Goal: Task Accomplishment & Management: Complete application form

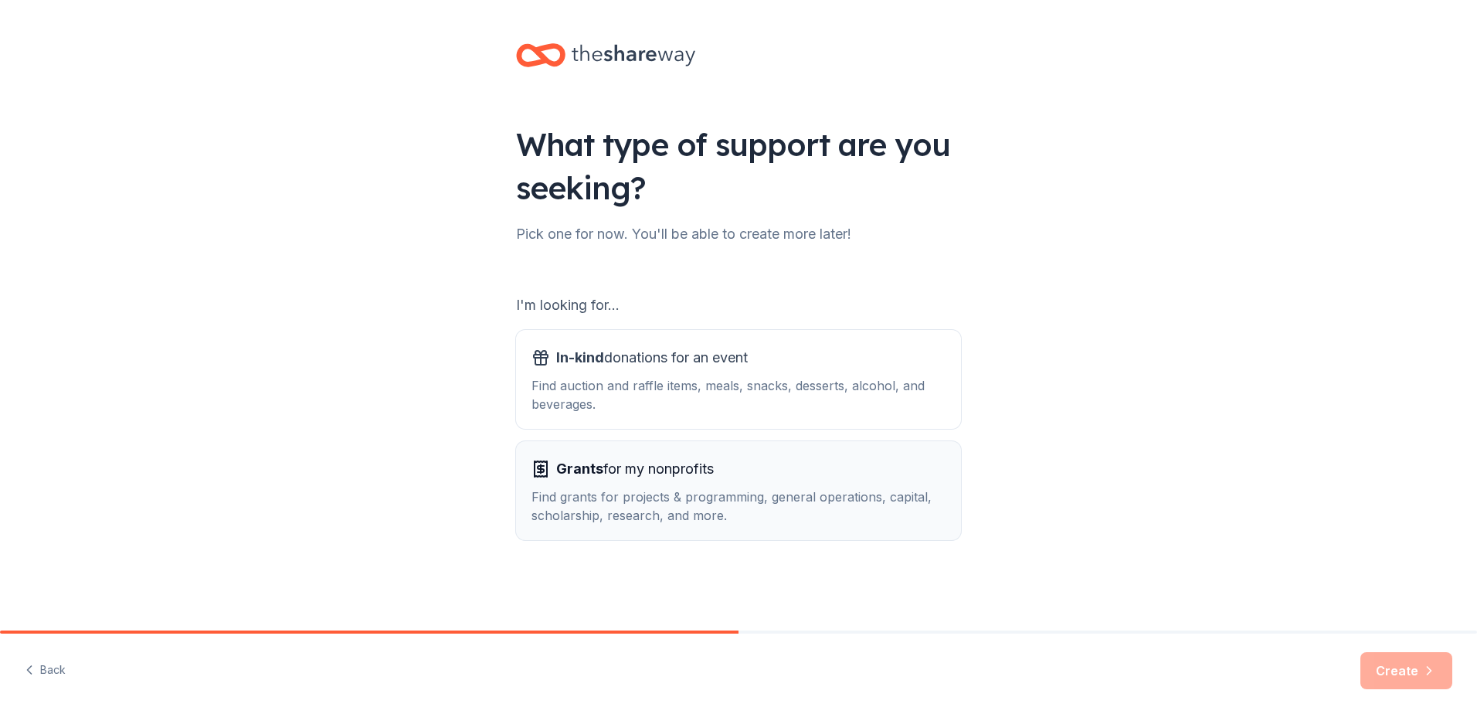
click at [757, 485] on div "Grants for my nonprofits Find grants for projects & programming, general operat…" at bounding box center [738, 490] width 414 height 68
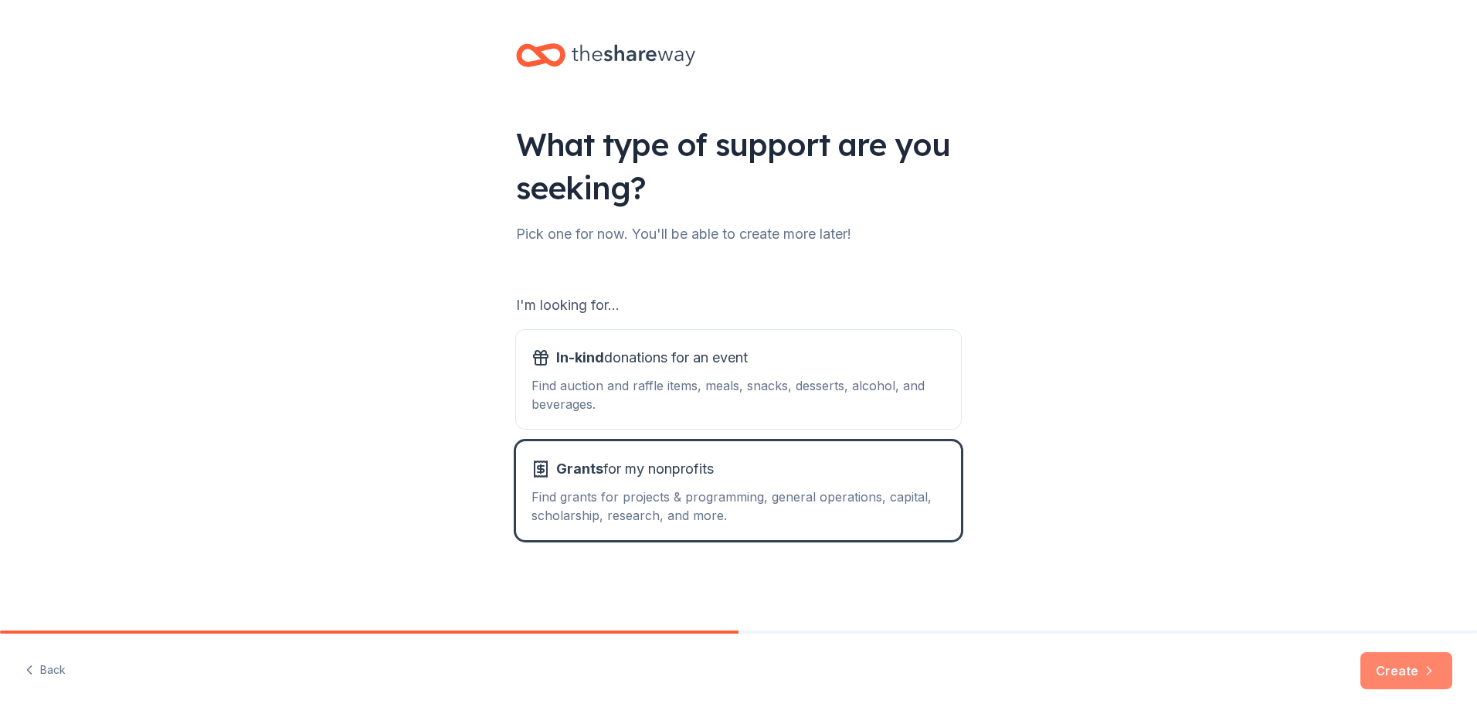
click at [1387, 667] on button "Create" at bounding box center [1406, 670] width 92 height 37
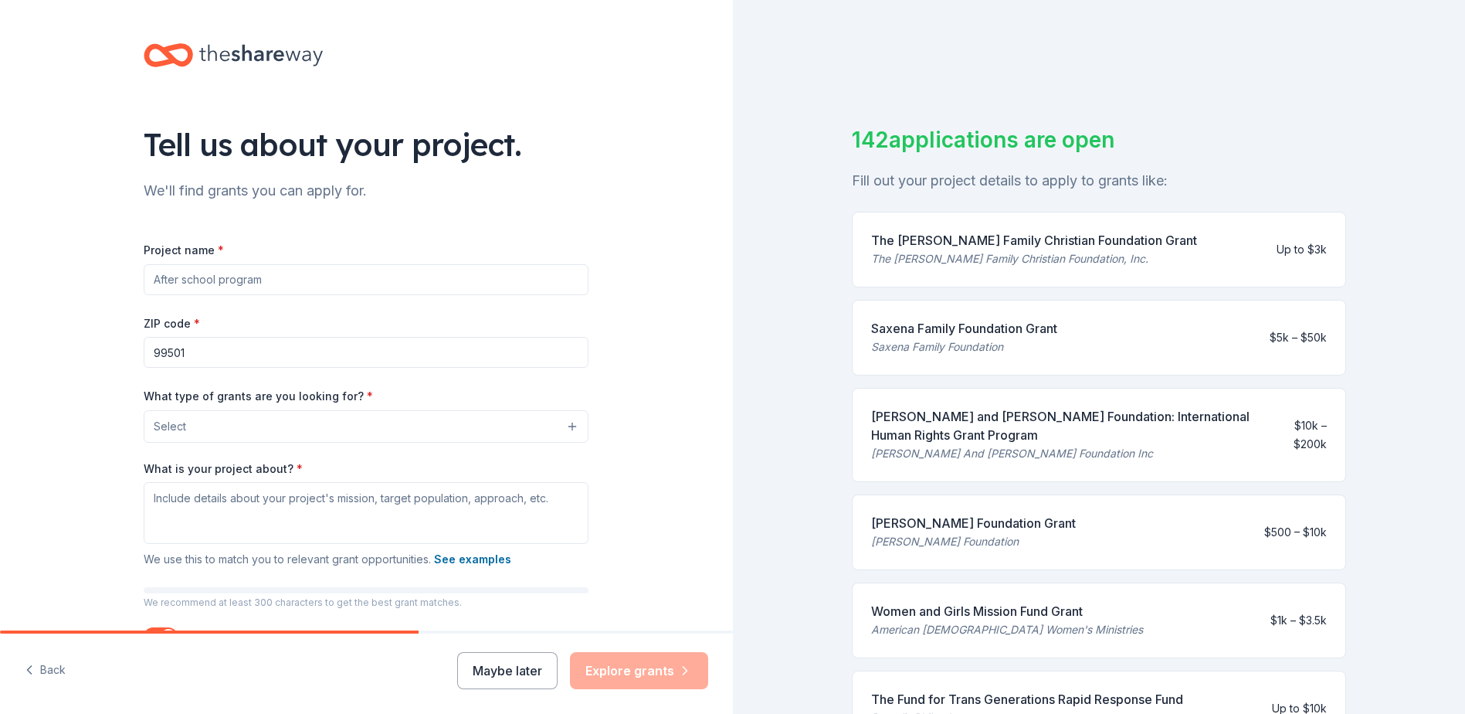
click at [290, 273] on input "Project name *" at bounding box center [366, 279] width 445 height 31
type input "r"
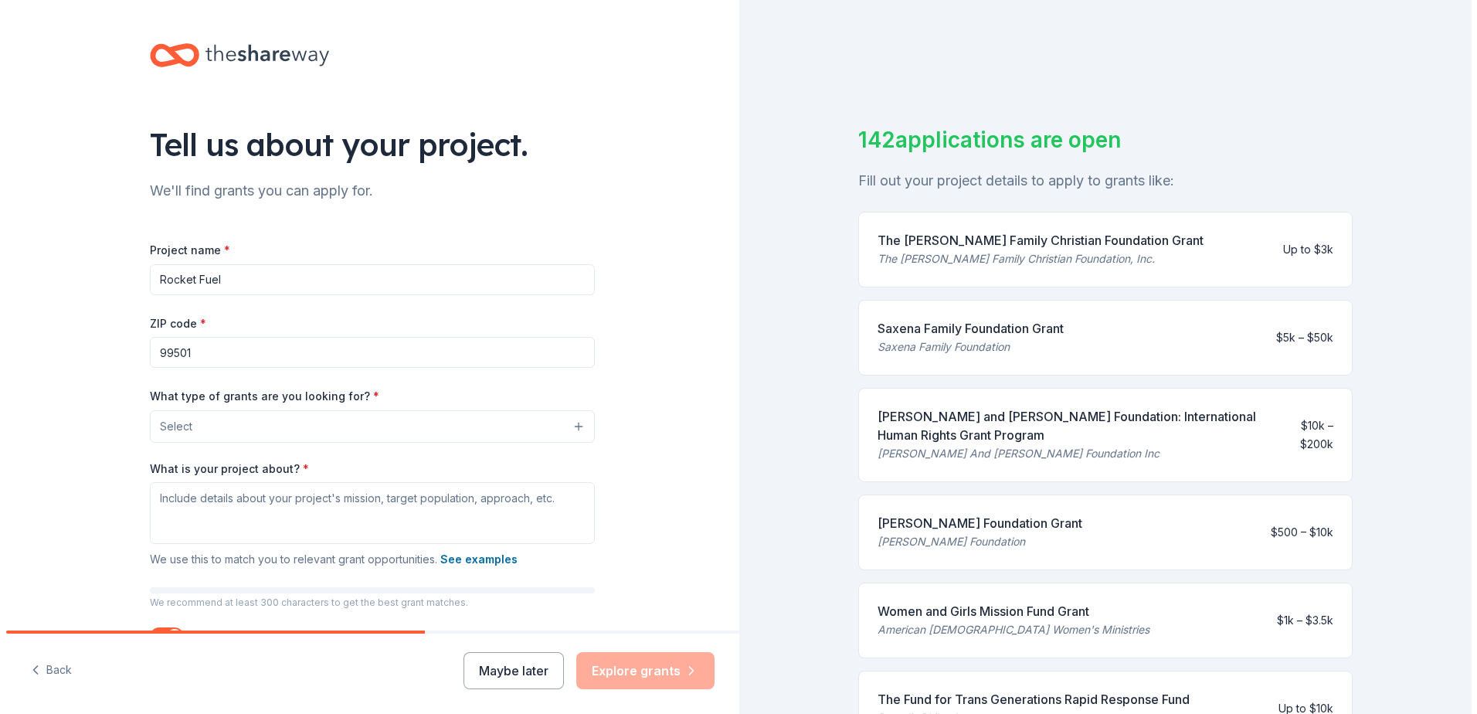
scroll to position [77, 0]
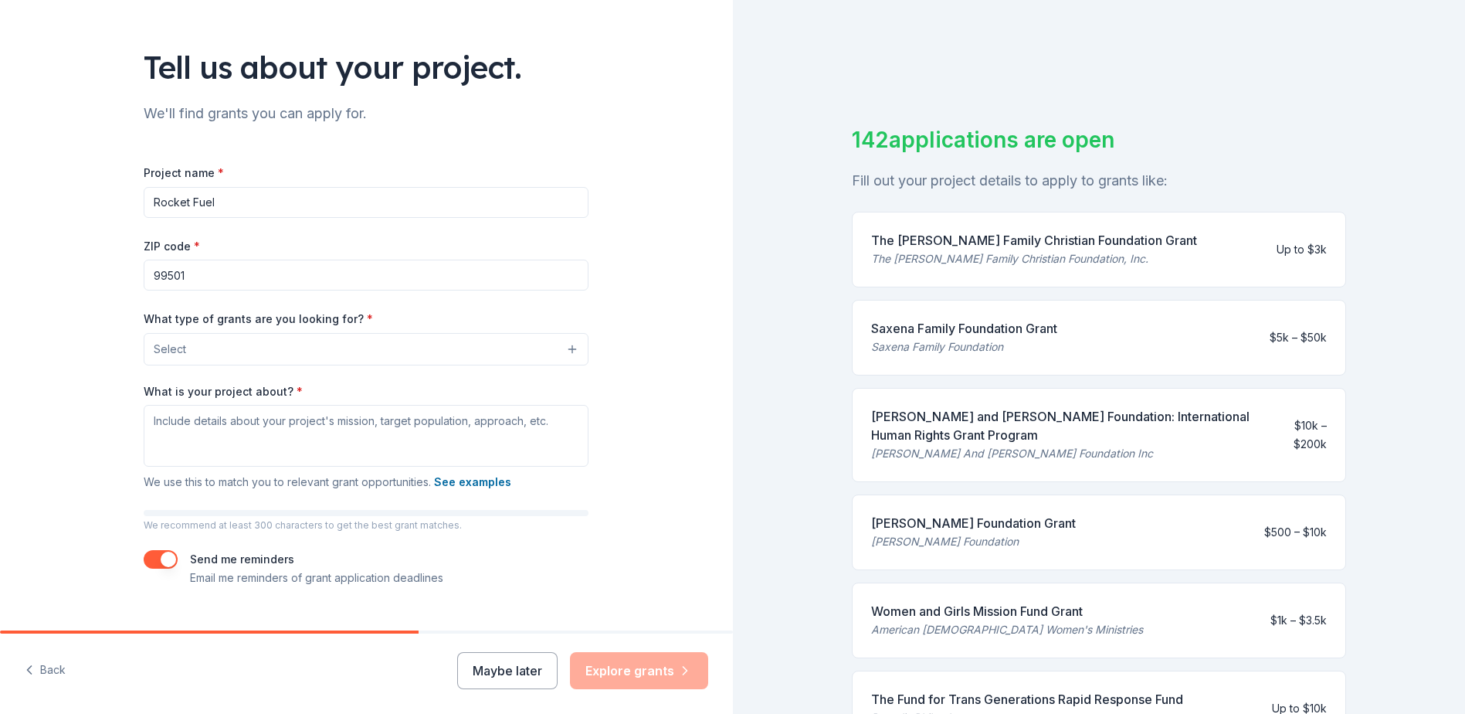
type input "Rocket Fuel"
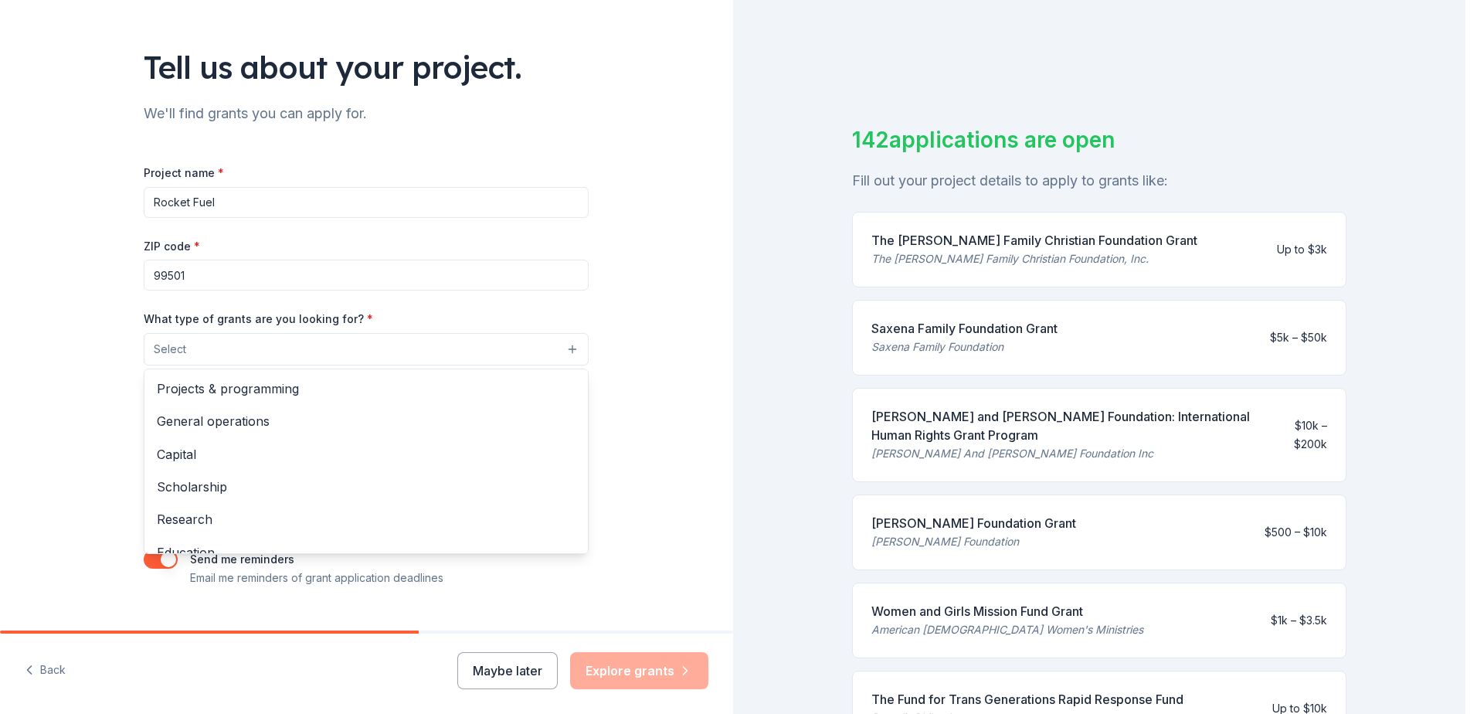
click at [360, 353] on button "Select" at bounding box center [366, 349] width 445 height 32
click at [292, 416] on span "General operations" at bounding box center [366, 421] width 419 height 20
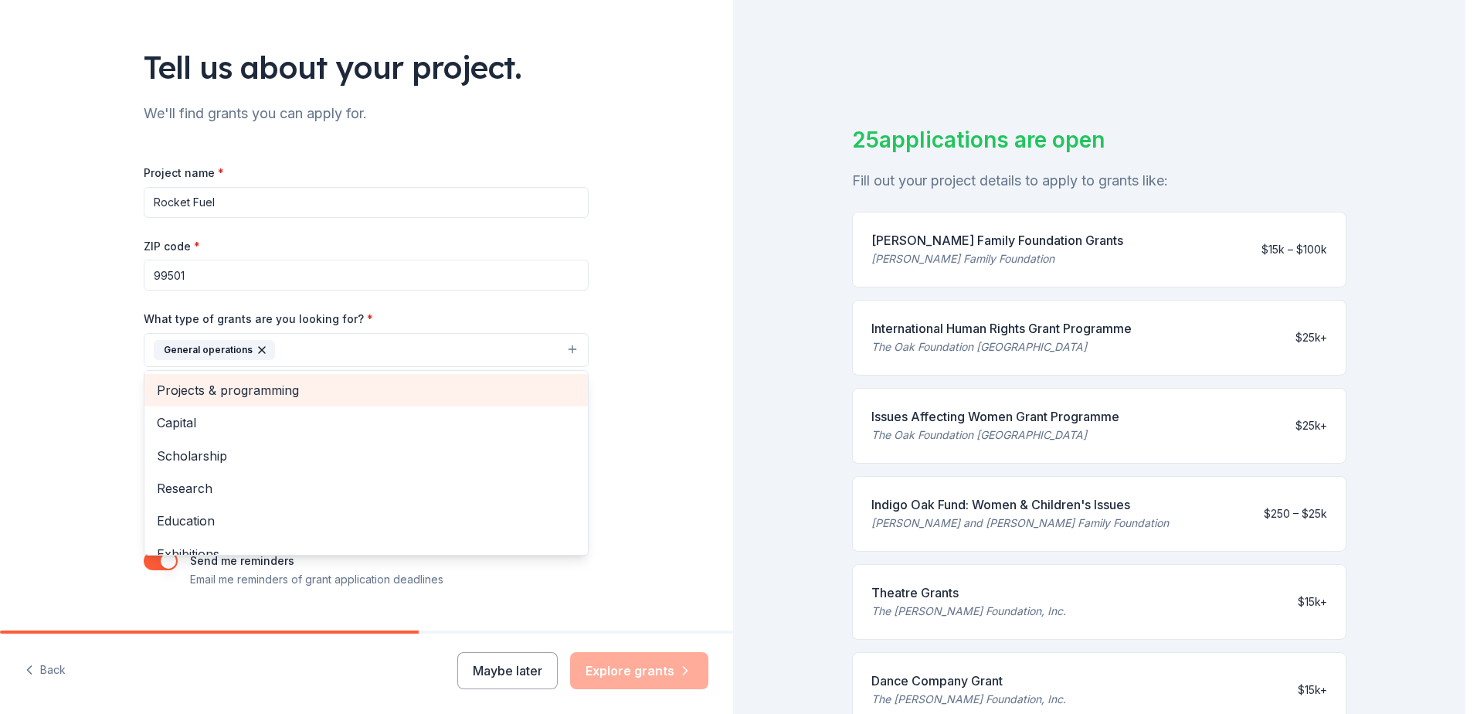
click at [287, 390] on span "Projects & programming" at bounding box center [366, 390] width 419 height 20
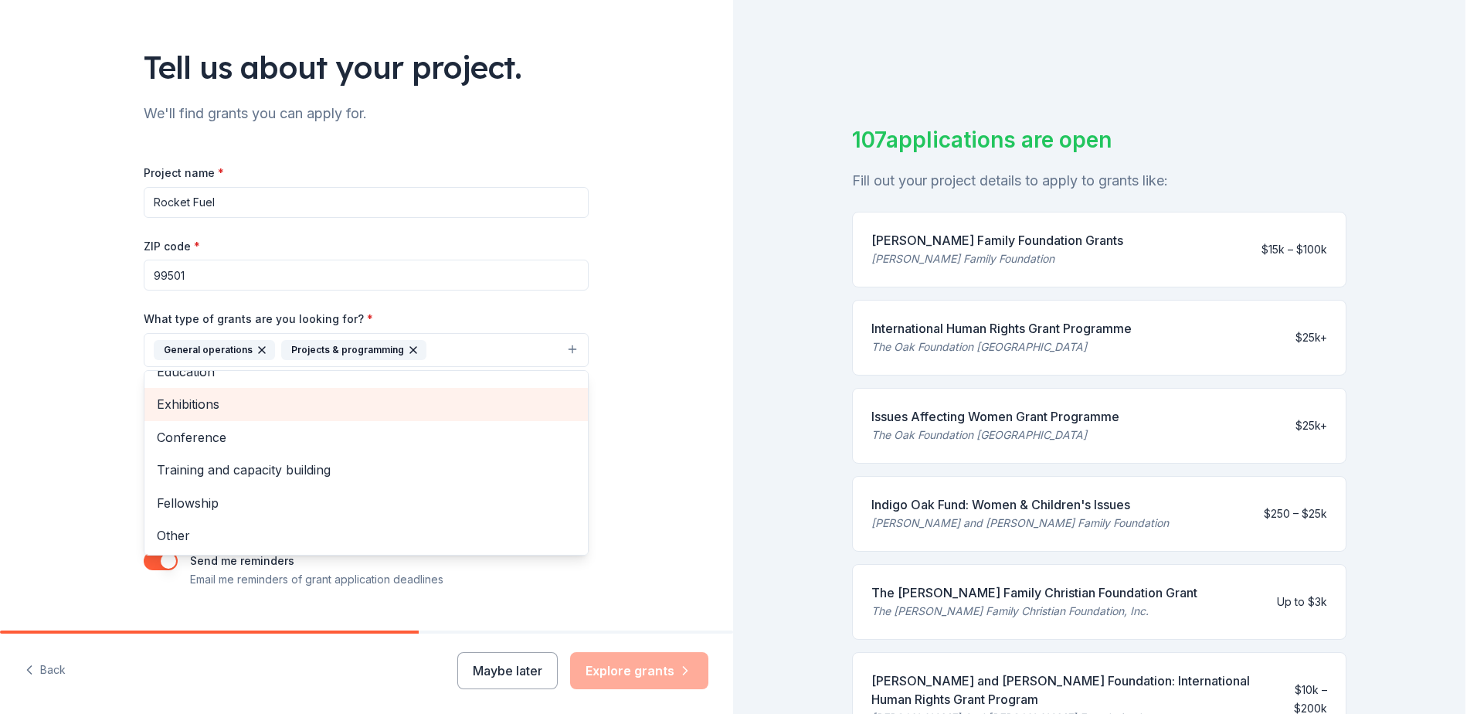
scroll to position [110, 0]
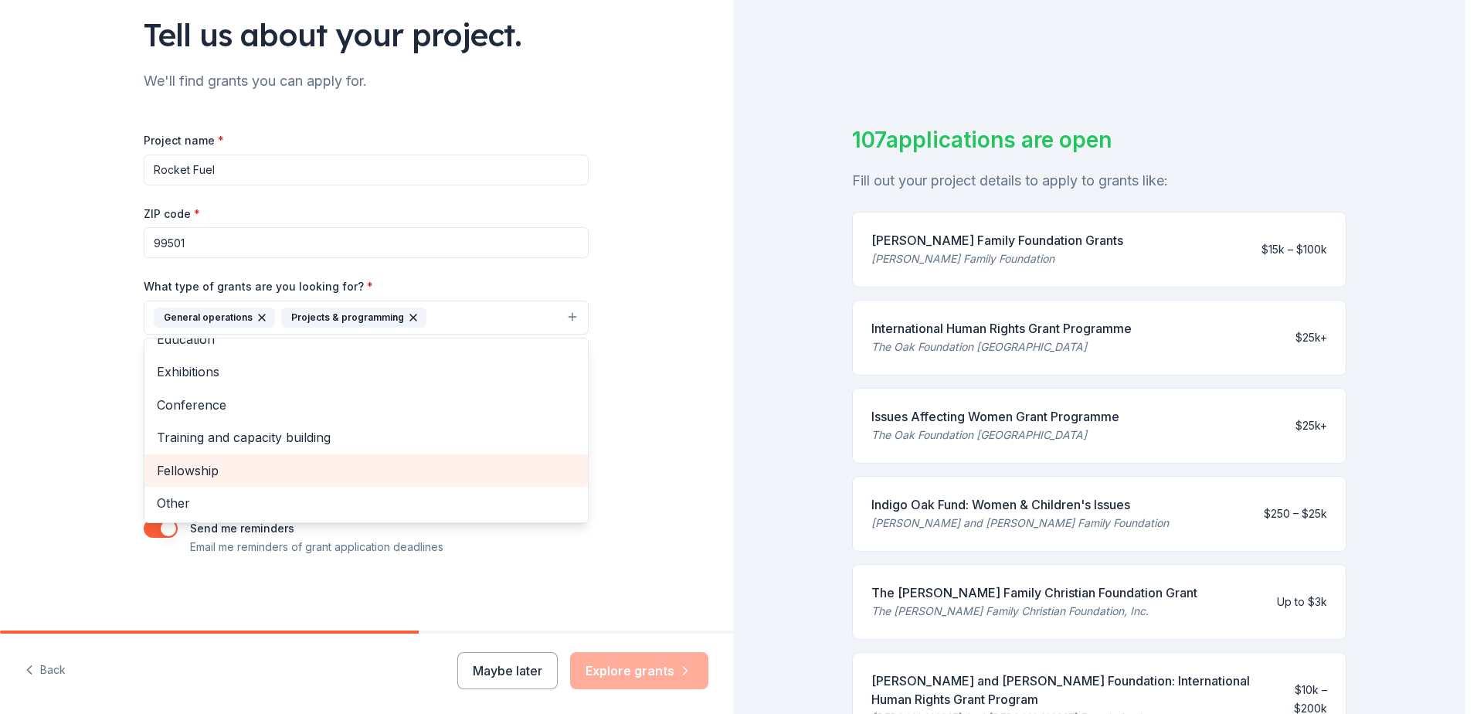
click at [232, 473] on span "Fellowship" at bounding box center [366, 470] width 419 height 20
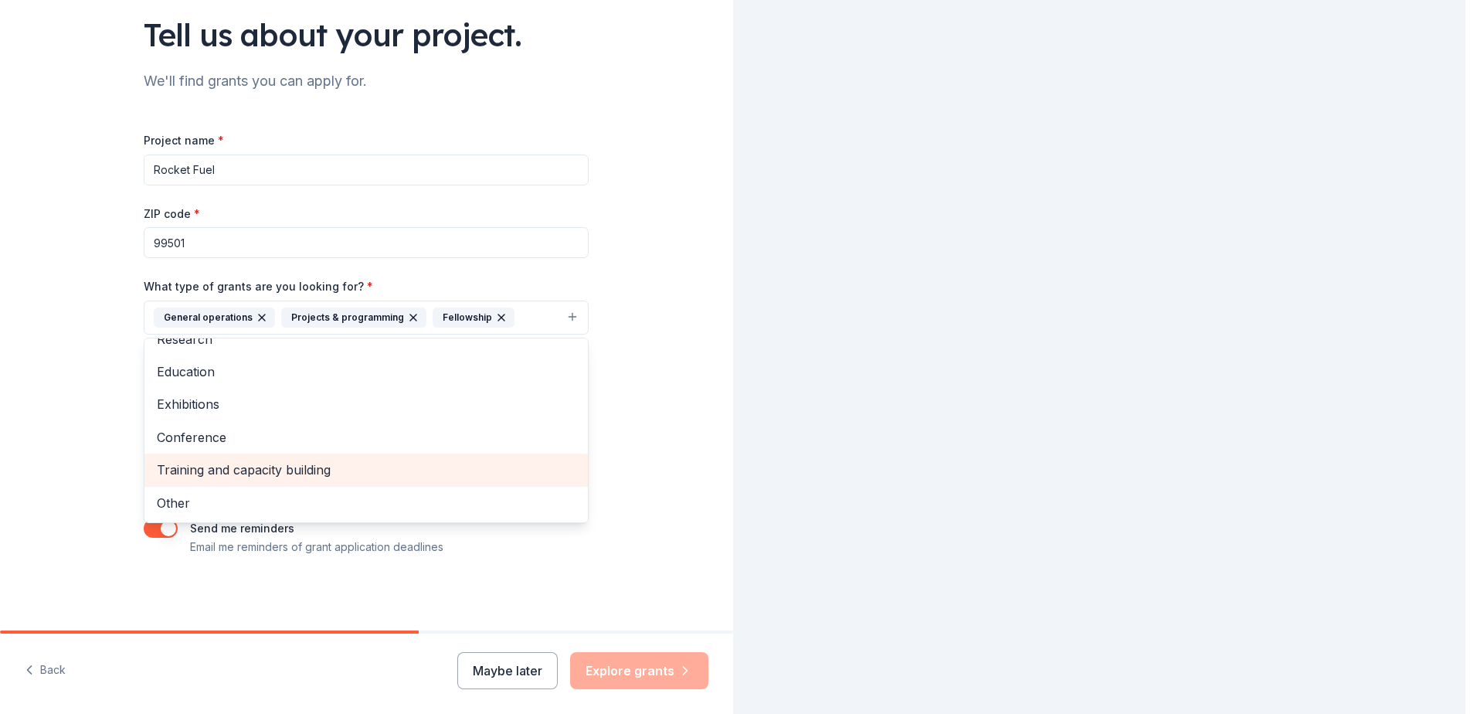
scroll to position [84, 0]
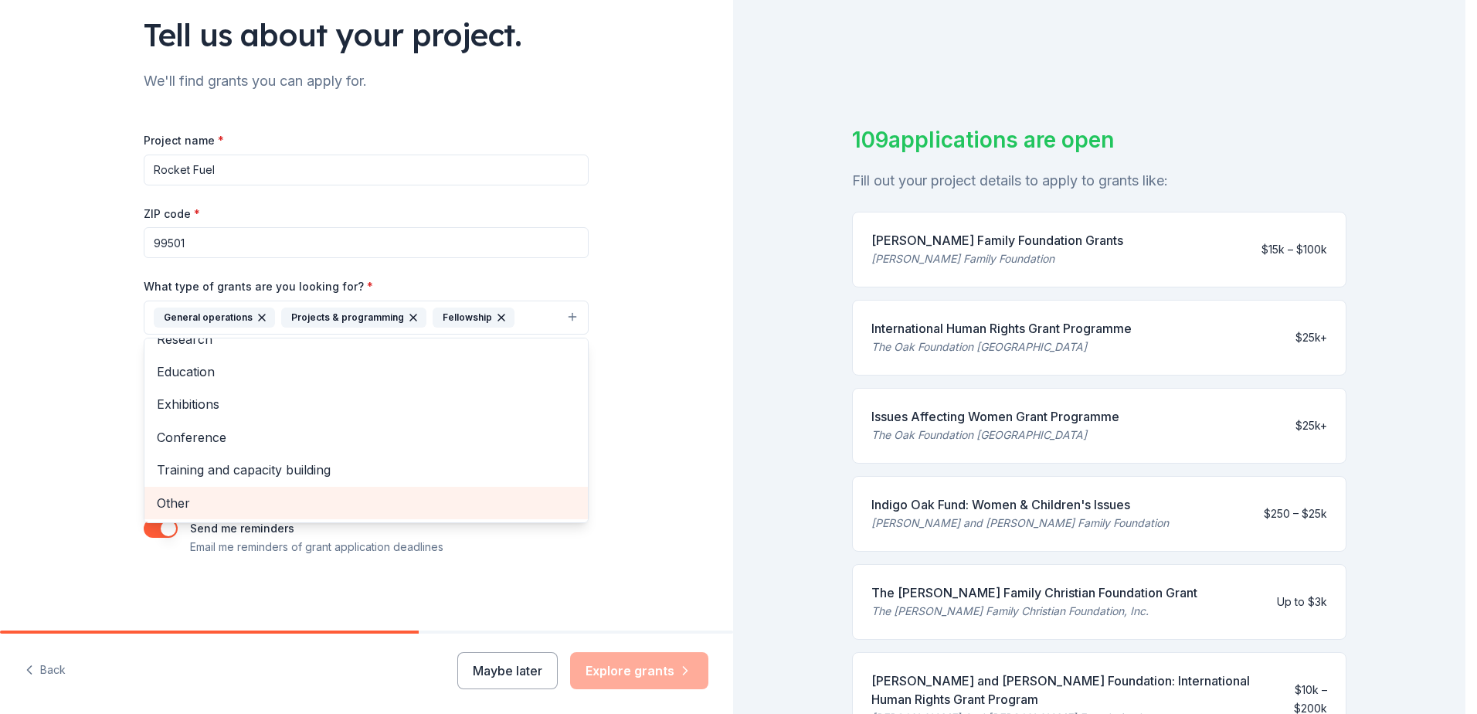
click at [247, 507] on span "Other" at bounding box center [366, 503] width 419 height 20
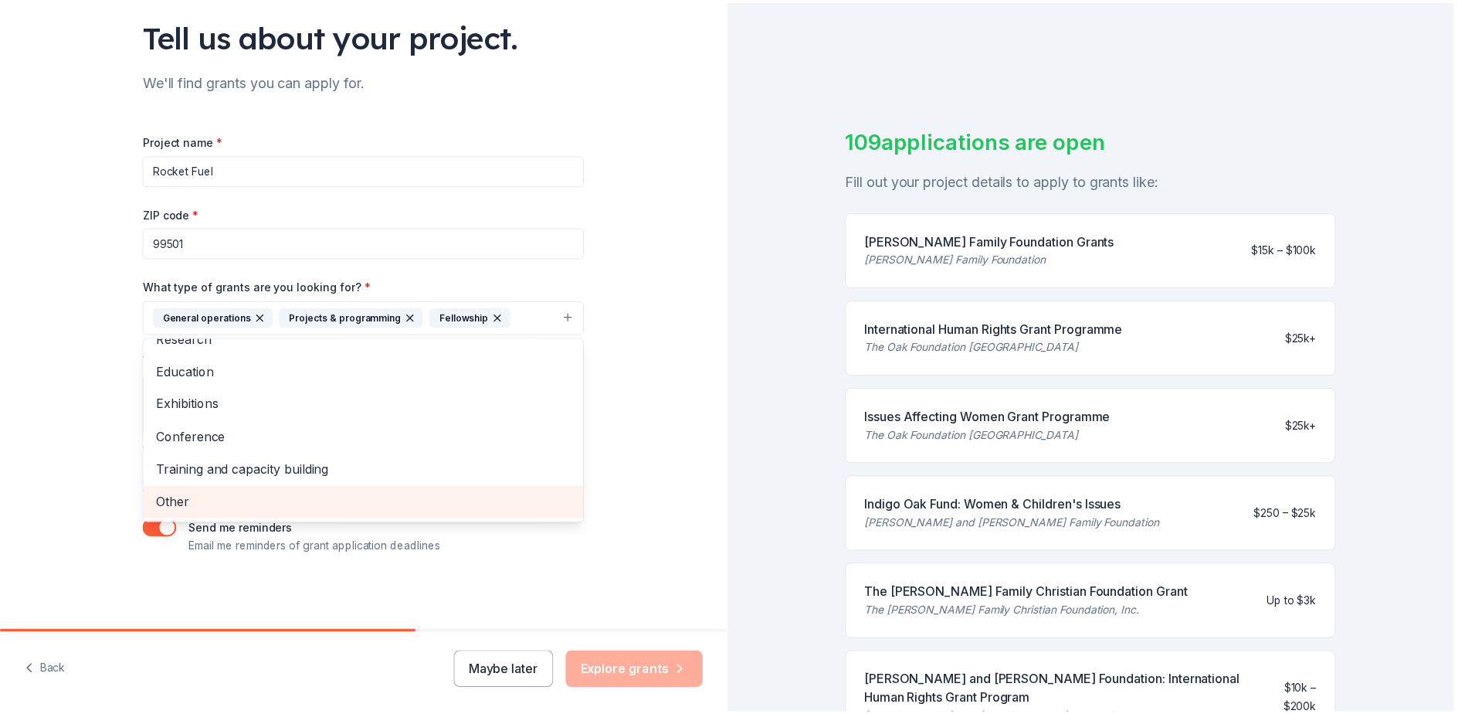
scroll to position [52, 0]
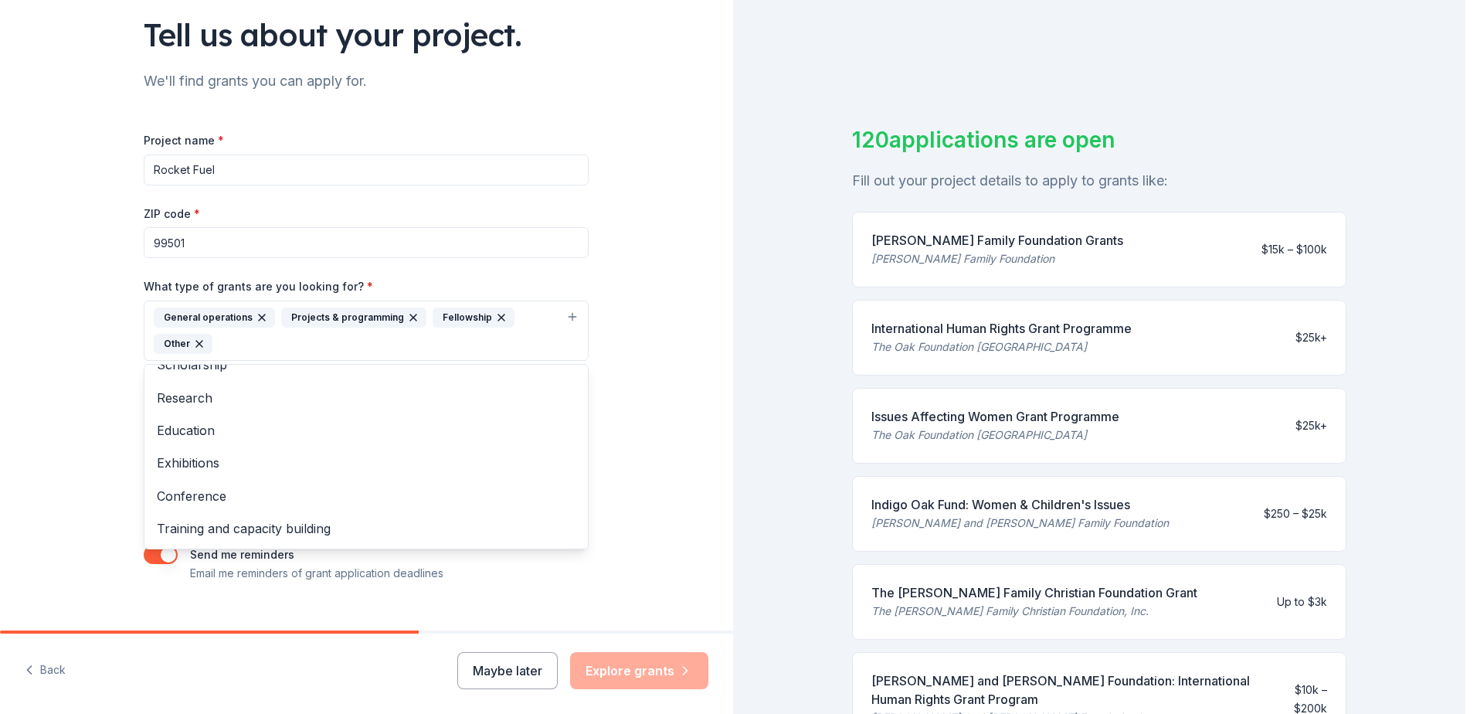
click at [635, 470] on div "Tell us about your project. We'll find grants you can apply for. Project name *…" at bounding box center [366, 273] width 733 height 766
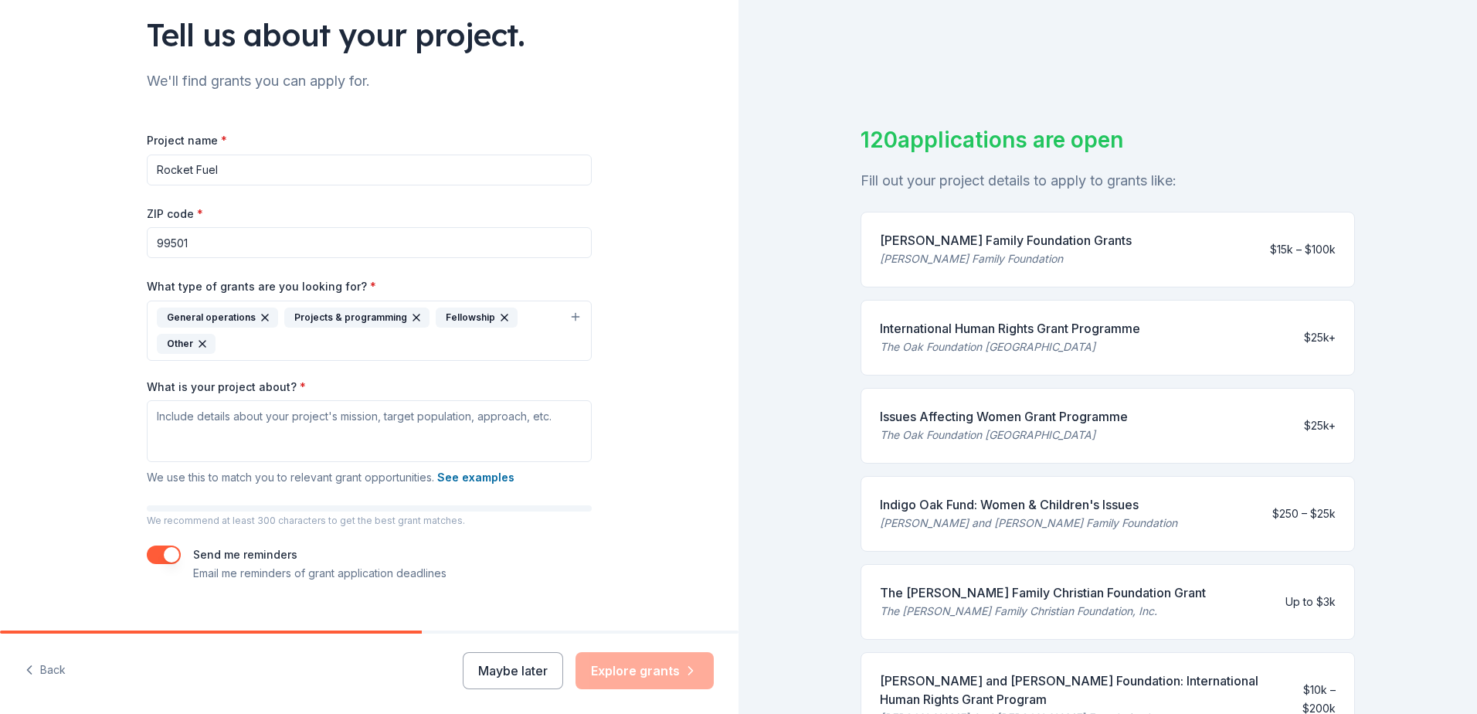
click at [502, 336] on div "General operations Projects & programming Fellowship Other" at bounding box center [360, 330] width 406 height 46
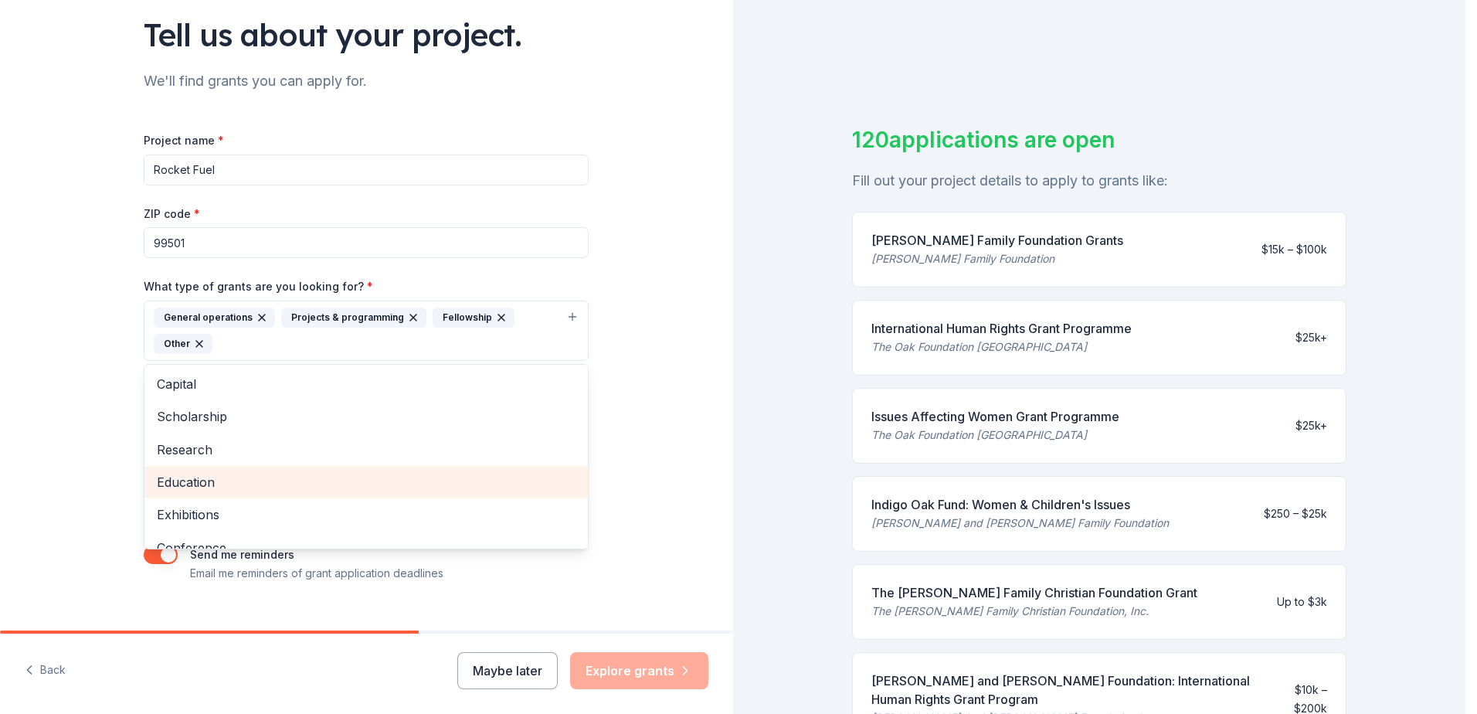
click at [344, 477] on span "Education" at bounding box center [366, 482] width 419 height 20
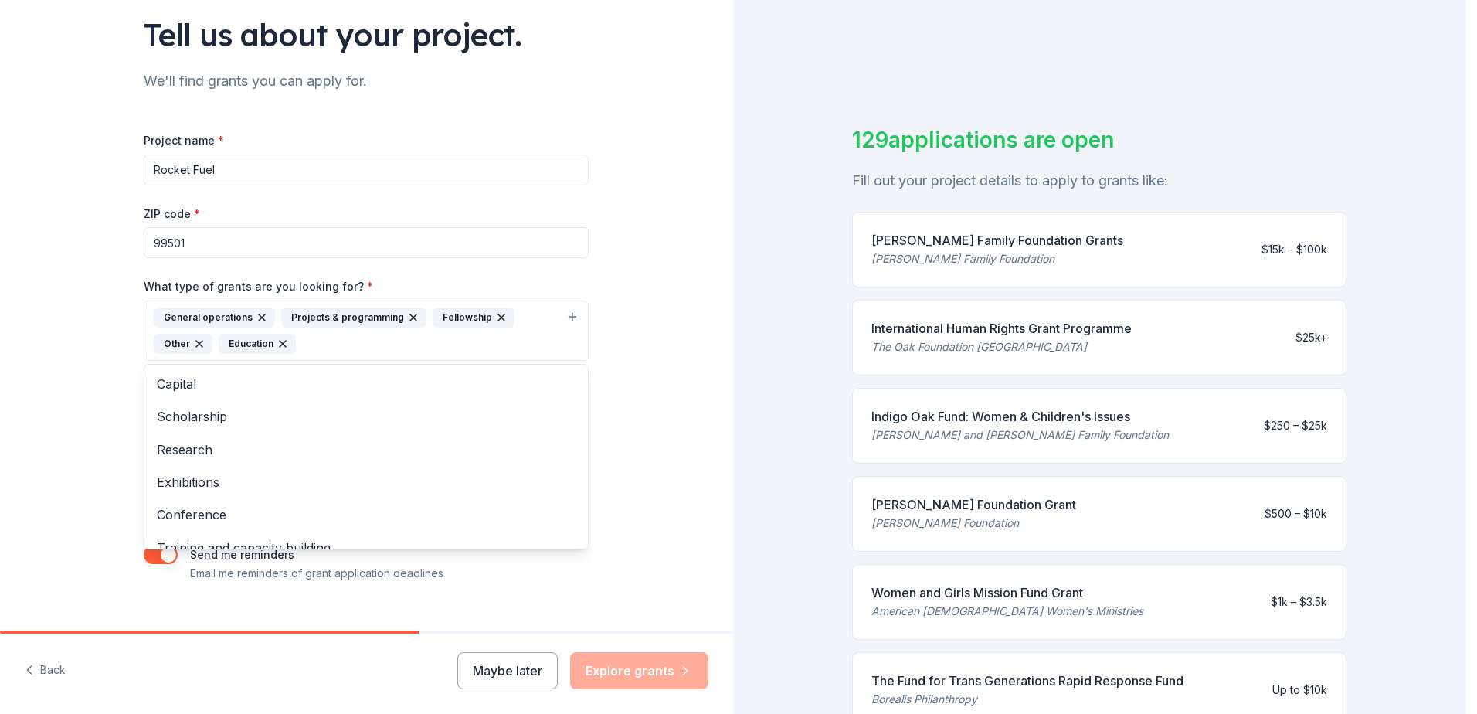
click at [624, 414] on div "Tell us about your project. We'll find grants you can apply for. Project name *…" at bounding box center [366, 273] width 733 height 766
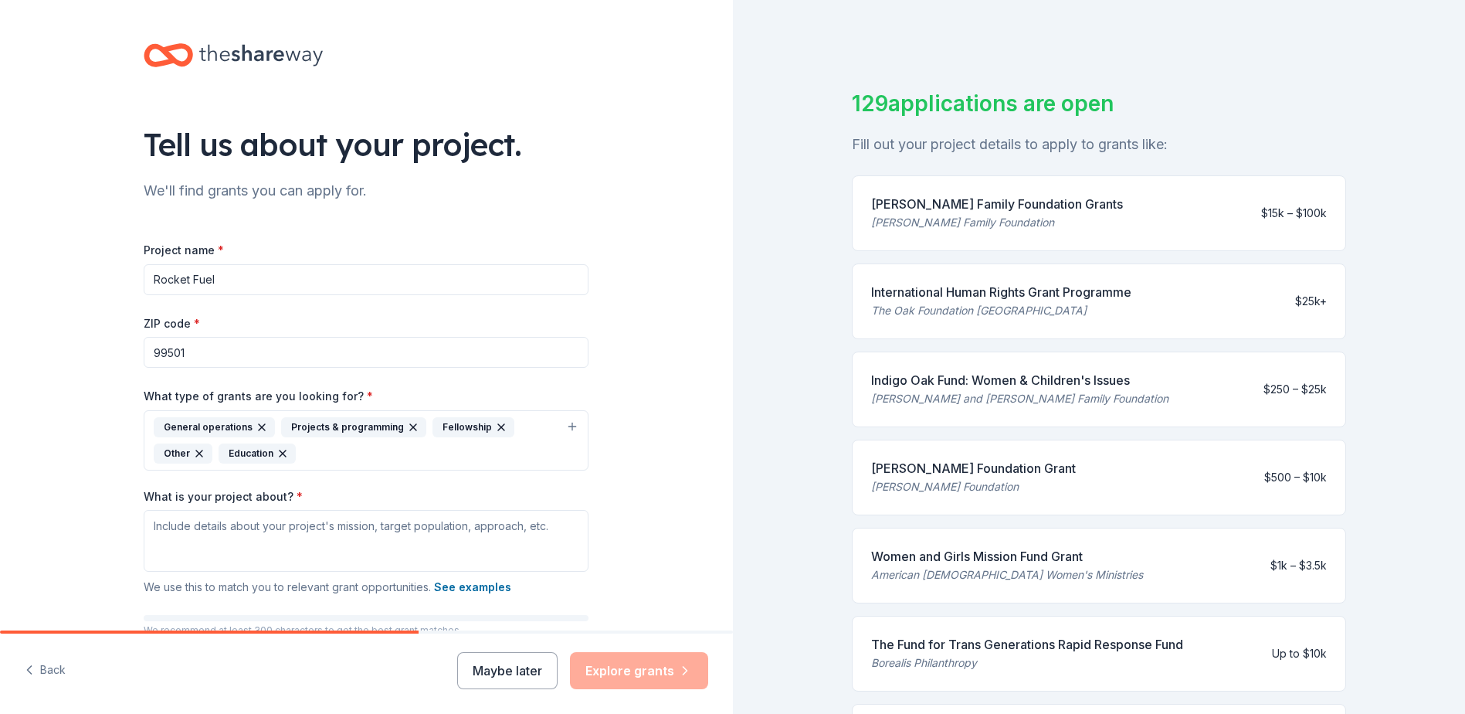
scroll to position [0, 0]
